Goal: Task Accomplishment & Management: Manage account settings

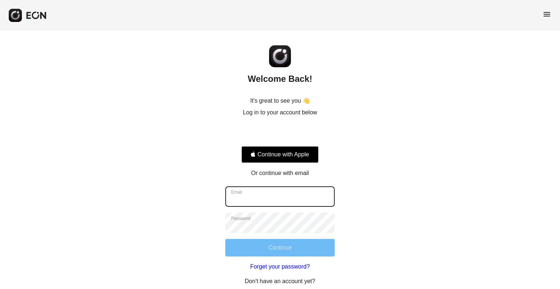
type input "**********"
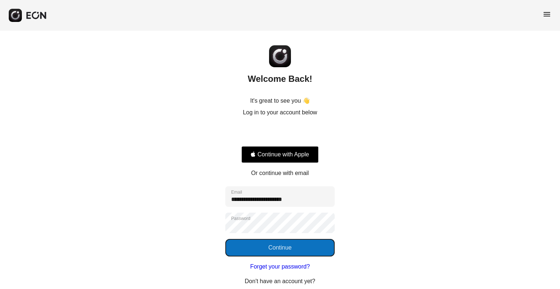
click at [275, 243] on button "Continue" at bounding box center [279, 248] width 109 height 18
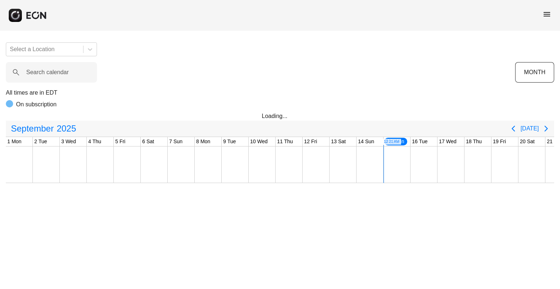
scroll to position [0, 261]
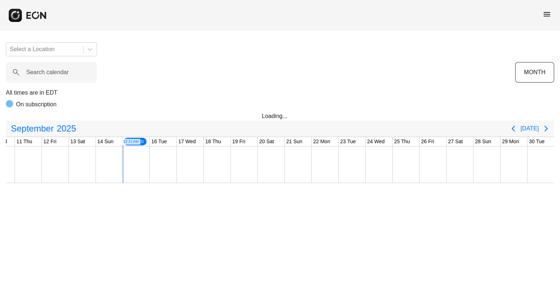
click at [546, 14] on span "menu" at bounding box center [547, 14] width 9 height 9
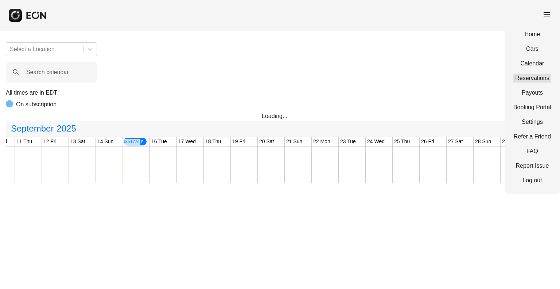
click at [531, 76] on link "Reservations" at bounding box center [533, 78] width 38 height 9
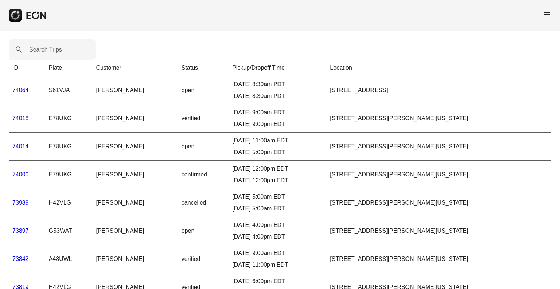
click at [49, 50] on label "Search Trips" at bounding box center [45, 49] width 33 height 9
click at [49, 50] on Trips "Search Trips" at bounding box center [52, 49] width 87 height 20
paste Trips "*****"
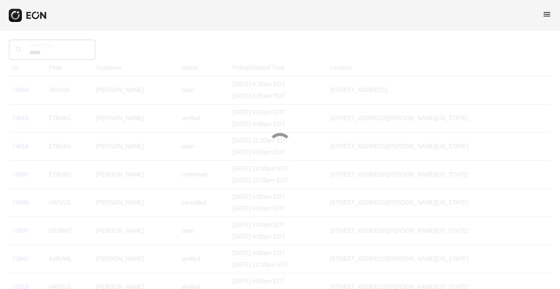
type Trips "*****"
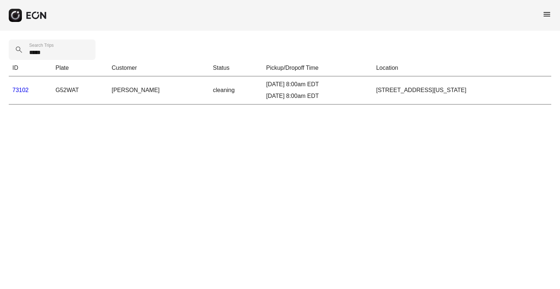
click at [18, 90] on link "73102" at bounding box center [20, 90] width 16 height 6
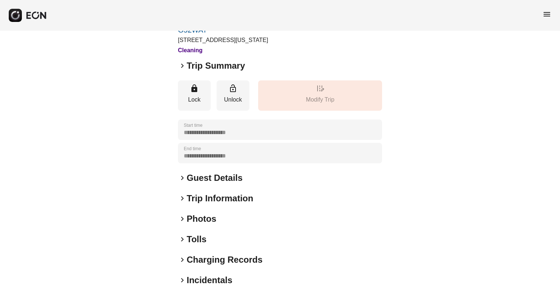
scroll to position [75, 0]
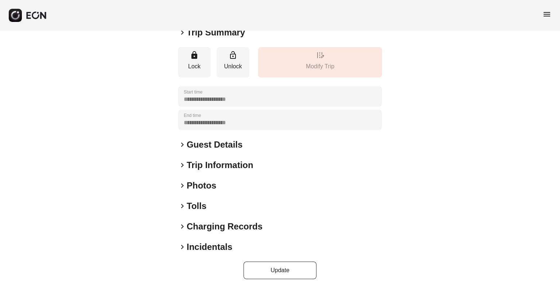
click at [186, 203] on span "keyboard_arrow_right" at bounding box center [182, 205] width 9 height 9
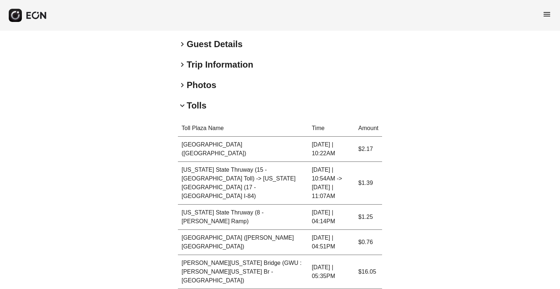
scroll to position [257, 0]
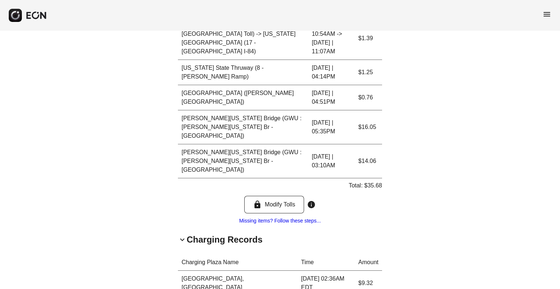
scroll to position [377, 0]
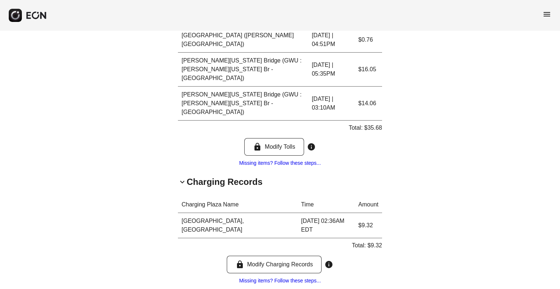
click at [362, 213] on td "$9.32" at bounding box center [368, 225] width 27 height 25
copy td "9.32"
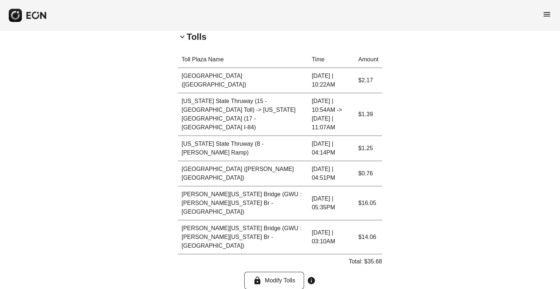
scroll to position [231, 0]
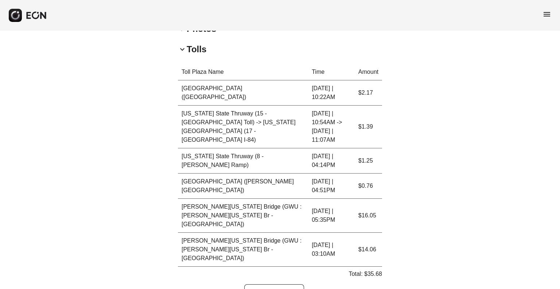
click at [375, 269] on p "Total: $35.68" at bounding box center [366, 273] width 34 height 9
copy p "35.68"
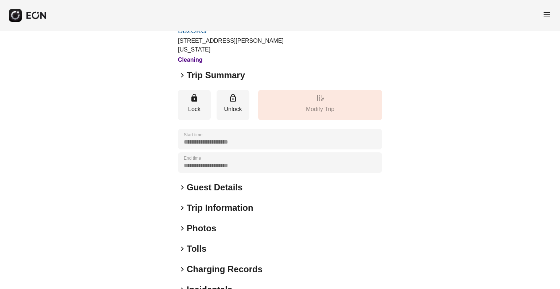
scroll to position [75, 0]
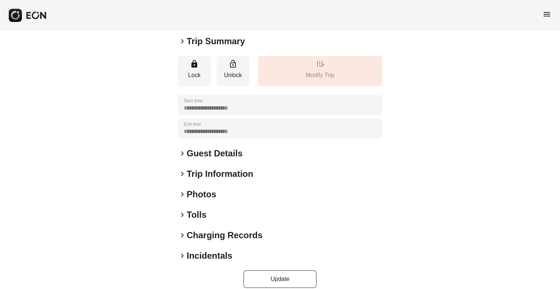
click at [189, 209] on h2 "Tolls" at bounding box center [197, 215] width 20 height 12
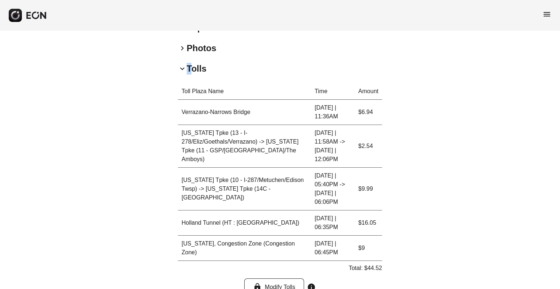
scroll to position [294, 0]
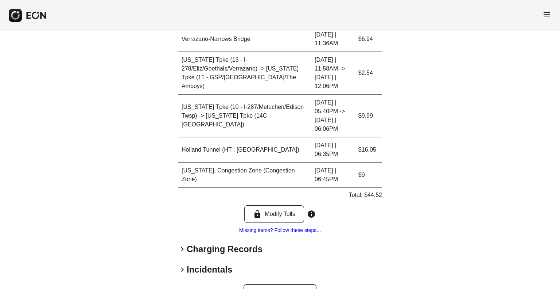
click at [197, 243] on h2 "Charging Records" at bounding box center [225, 249] width 76 height 12
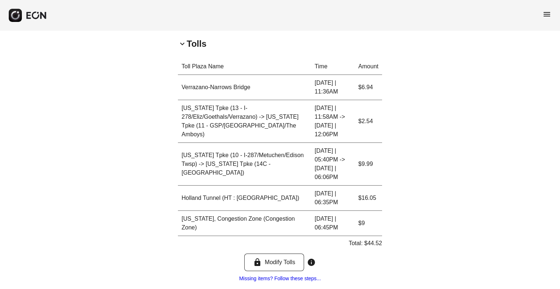
scroll to position [233, 0]
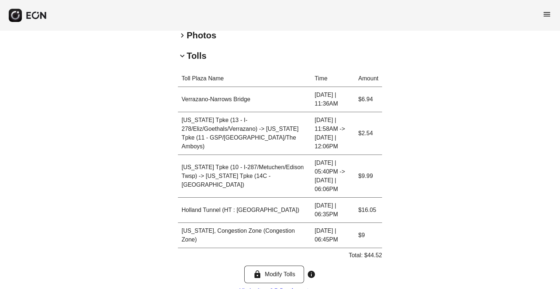
click at [365, 251] on p "Total: $44.52" at bounding box center [366, 255] width 34 height 9
click at [366, 251] on p "Total: $44.52" at bounding box center [366, 255] width 34 height 9
click at [436, 269] on div "**********" at bounding box center [280, 120] width 560 height 647
click at [364, 251] on p "Total: $44.52" at bounding box center [366, 255] width 34 height 9
click at [376, 251] on p "Total: $44.52" at bounding box center [366, 255] width 34 height 9
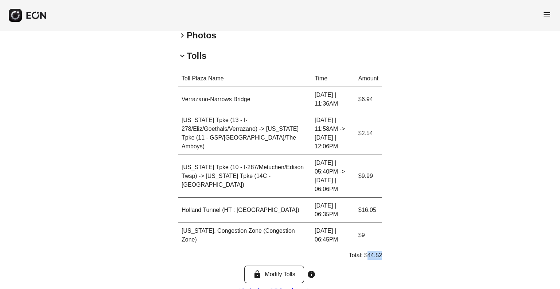
click at [376, 251] on p "Total: $44.52" at bounding box center [366, 255] width 34 height 9
copy p "44.52"
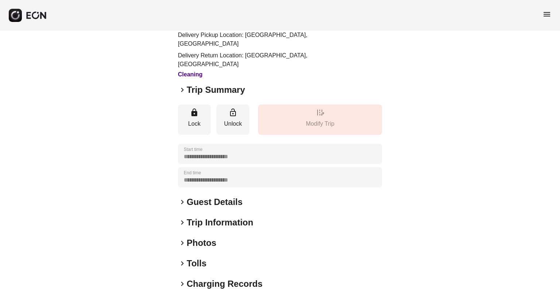
scroll to position [86, 0]
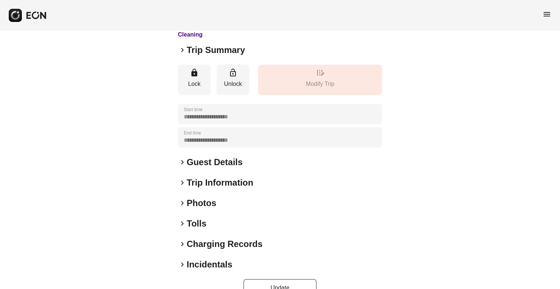
click at [200, 217] on h2 "Tolls" at bounding box center [197, 223] width 20 height 12
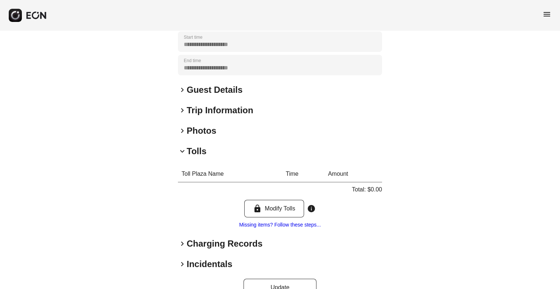
click at [208, 237] on h2 "Charging Records" at bounding box center [225, 243] width 76 height 12
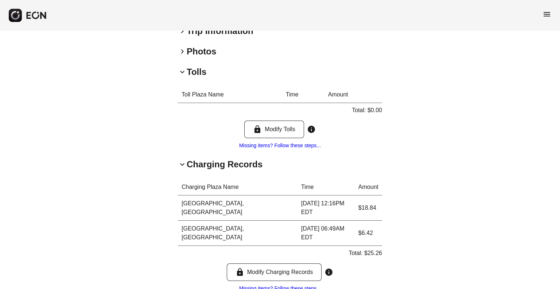
scroll to position [263, 0]
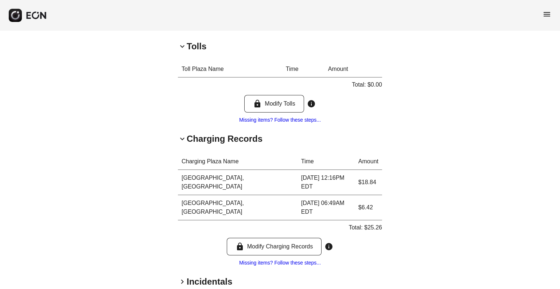
click at [376, 223] on p "Total: $25.26" at bounding box center [366, 227] width 34 height 9
copy p "25.26"
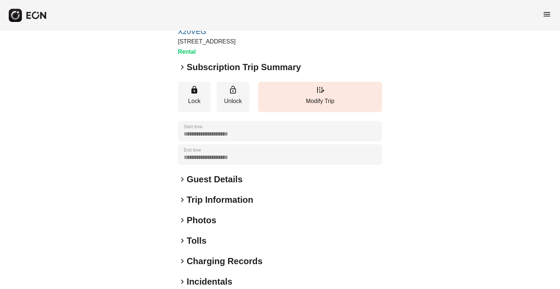
scroll to position [75, 0]
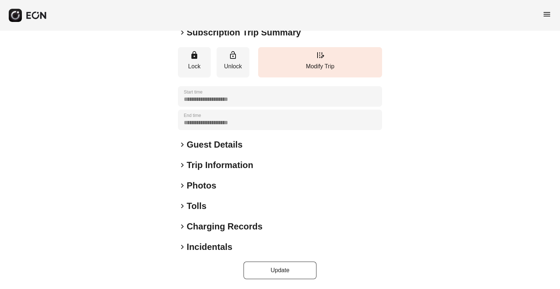
click at [200, 227] on h2 "Charging Records" at bounding box center [225, 226] width 76 height 12
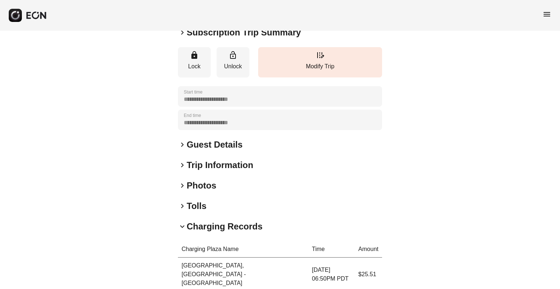
scroll to position [179, 0]
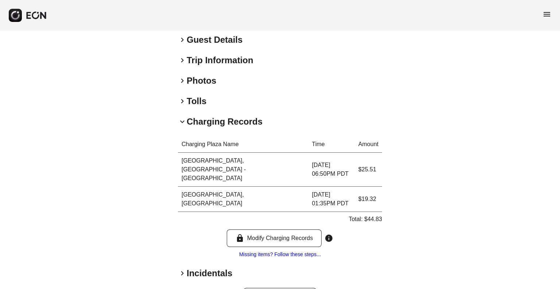
click at [199, 97] on h2 "Tolls" at bounding box center [197, 101] width 20 height 12
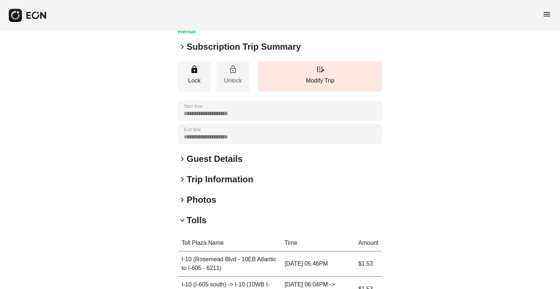
scroll to position [219, 0]
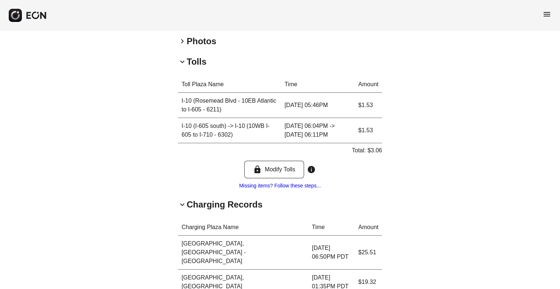
click at [374, 147] on p "Total: $3.06" at bounding box center [367, 150] width 30 height 9
copy p "3.06"
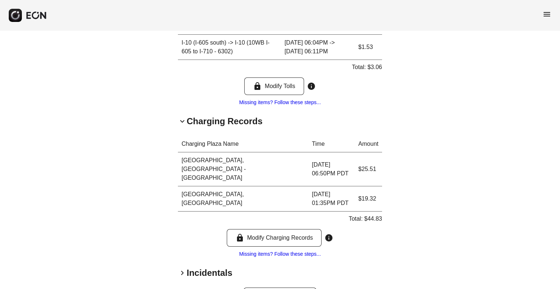
click at [374, 214] on div "Total: $44.83" at bounding box center [366, 220] width 34 height 12
click at [373, 214] on div "Total: $44.83" at bounding box center [366, 220] width 34 height 12
copy p "44.83"
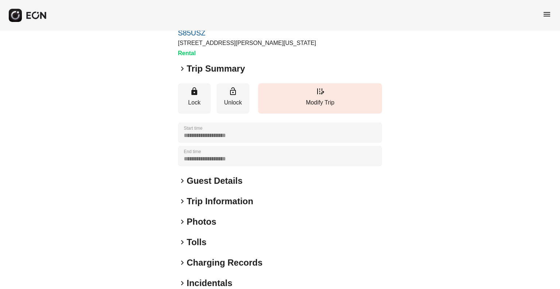
scroll to position [75, 0]
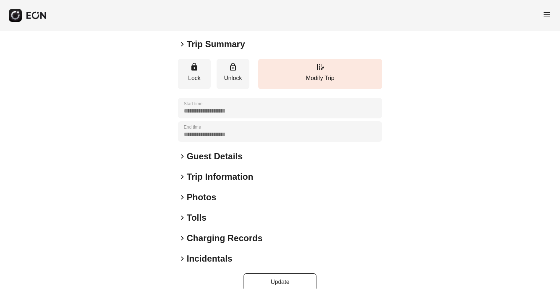
click at [190, 212] on h2 "Tolls" at bounding box center [197, 218] width 20 height 12
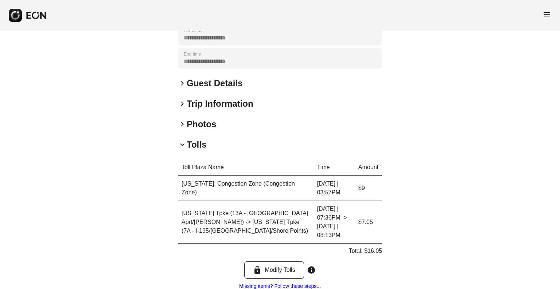
scroll to position [214, 0]
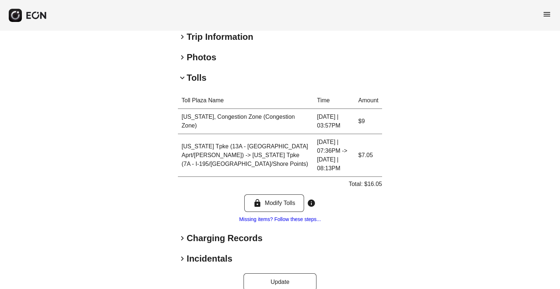
click at [195, 232] on h2 "Charging Records" at bounding box center [225, 238] width 76 height 12
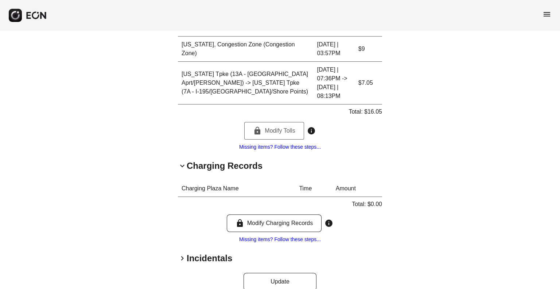
scroll to position [177, 0]
